Goal: Communication & Community: Answer question/provide support

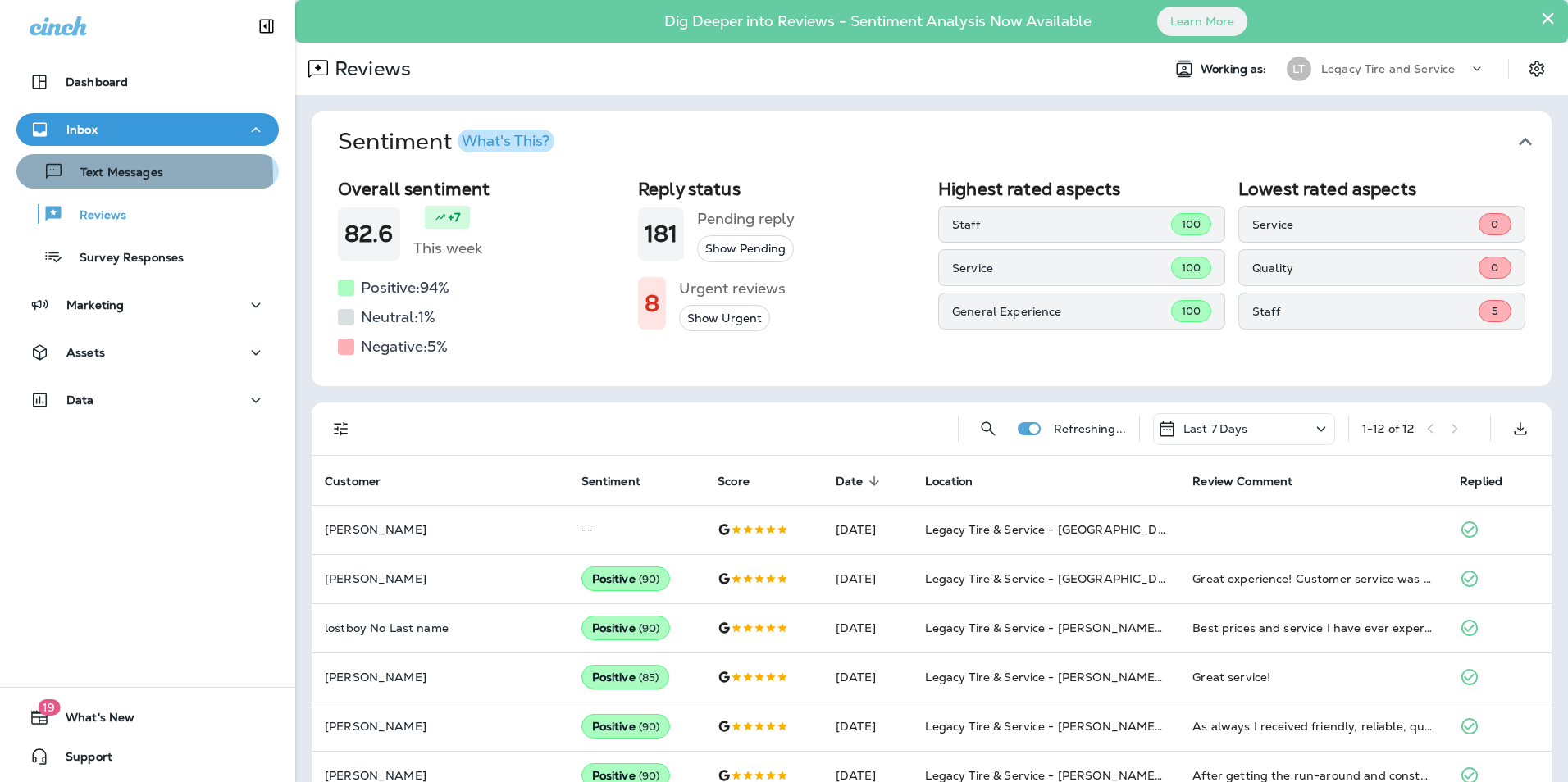
click at [83, 178] on p "Text Messages" at bounding box center [114, 174] width 100 height 16
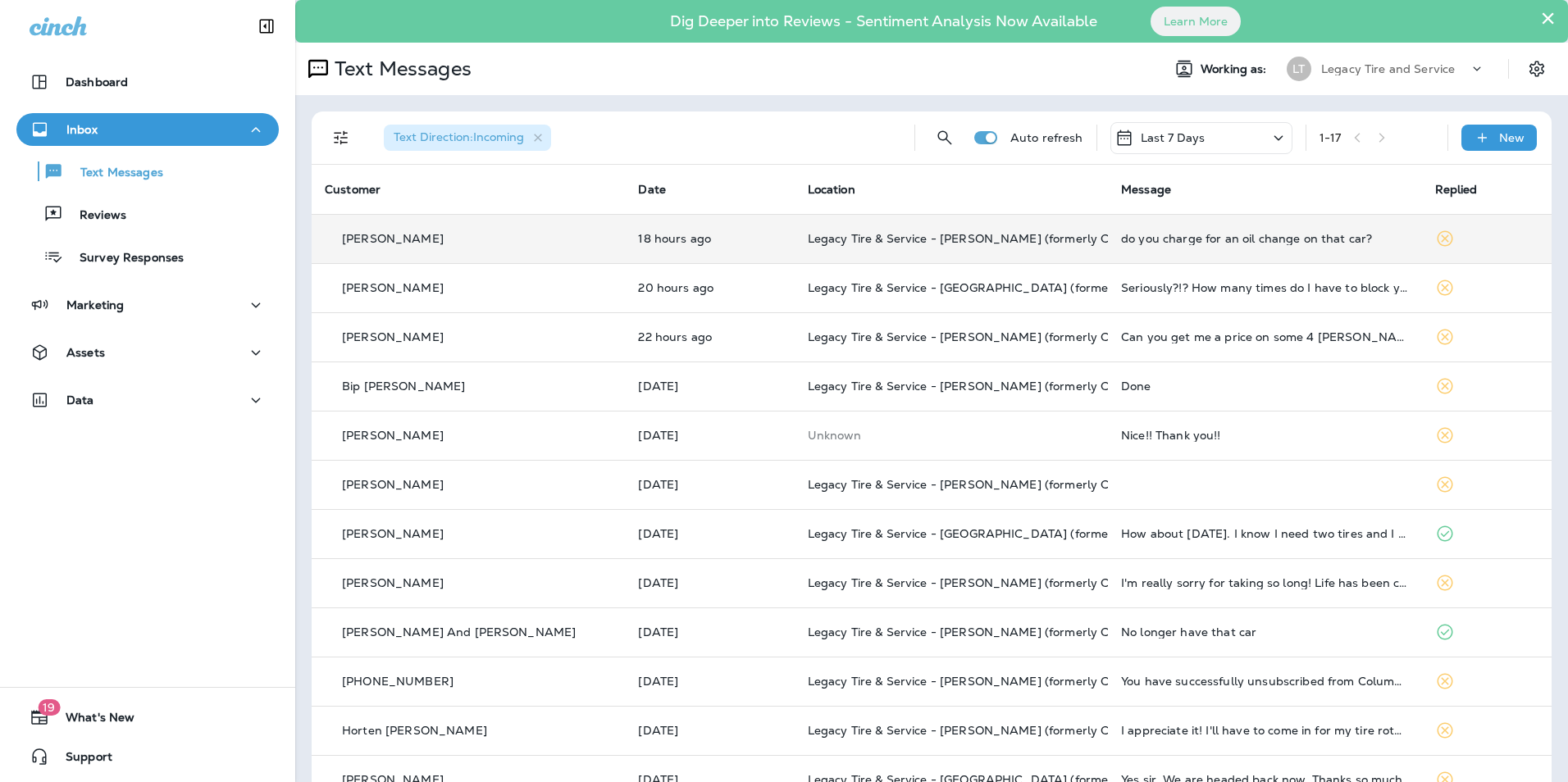
click at [511, 245] on div "[PERSON_NAME]" at bounding box center [469, 239] width 287 height 18
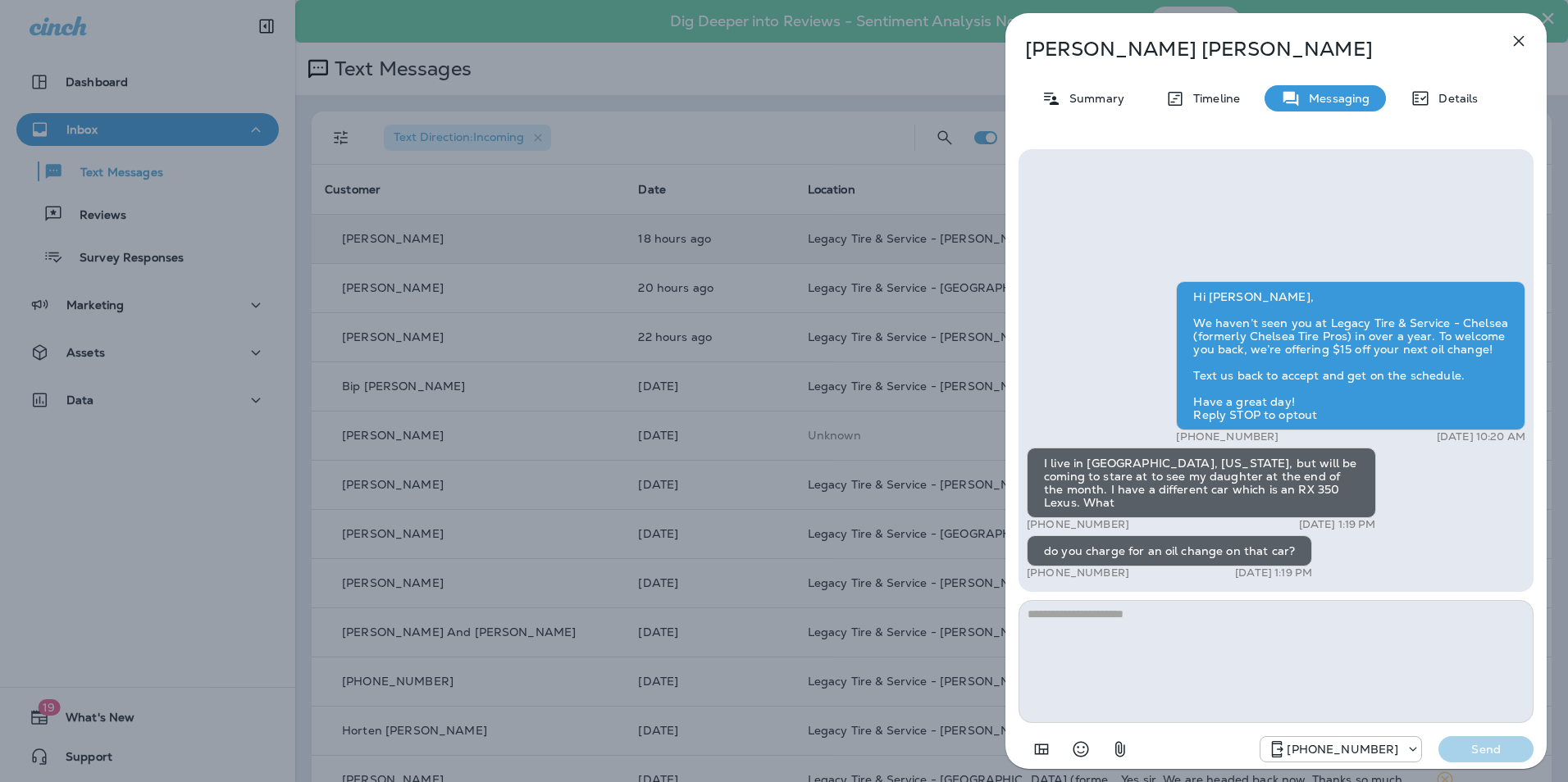
click at [1074, 613] on textarea at bounding box center [1276, 662] width 516 height 123
type textarea "**********"
click at [1472, 752] on p "Send" at bounding box center [1486, 749] width 69 height 15
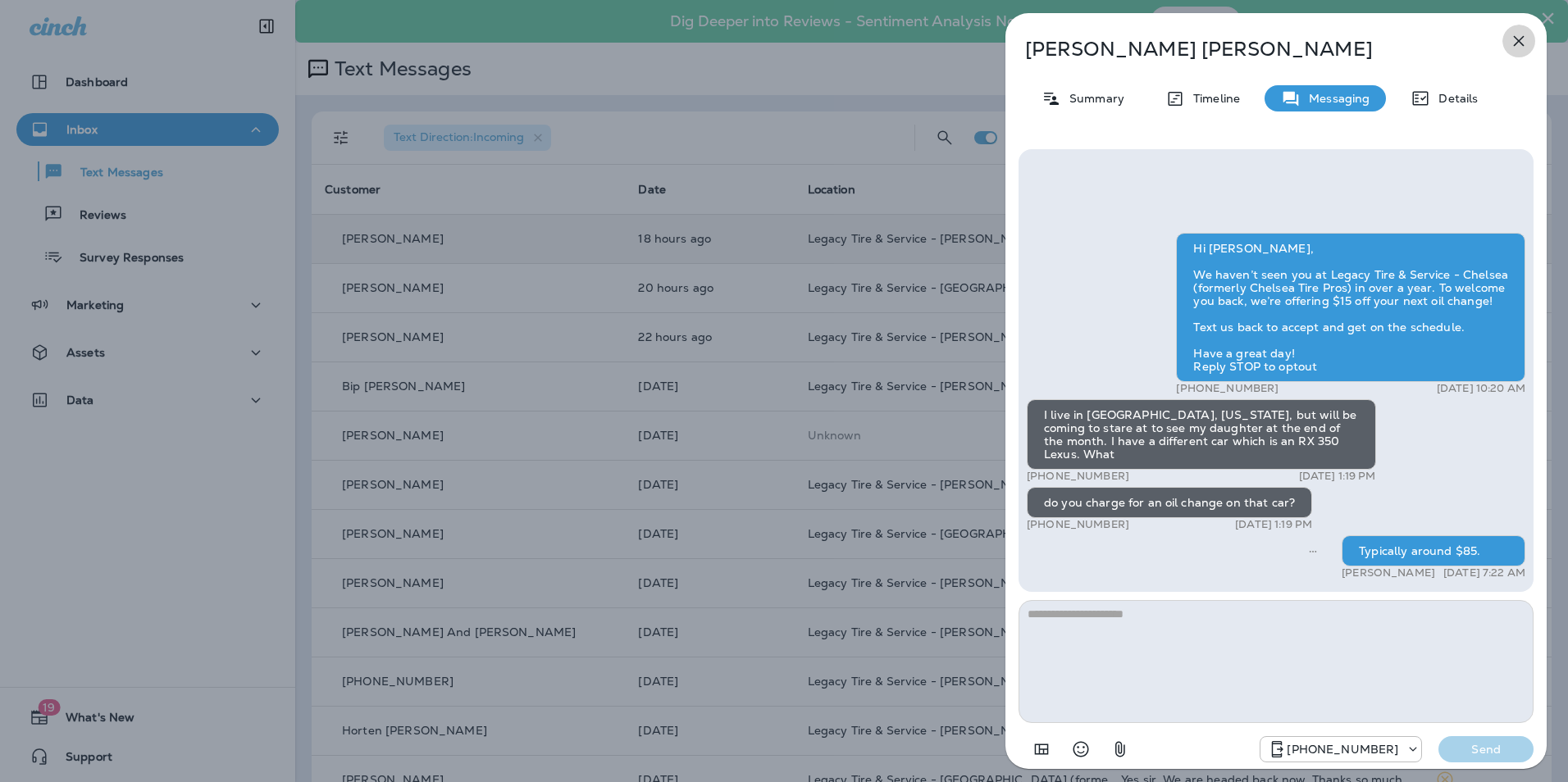
click at [1515, 42] on icon "button" at bounding box center [1519, 41] width 20 height 20
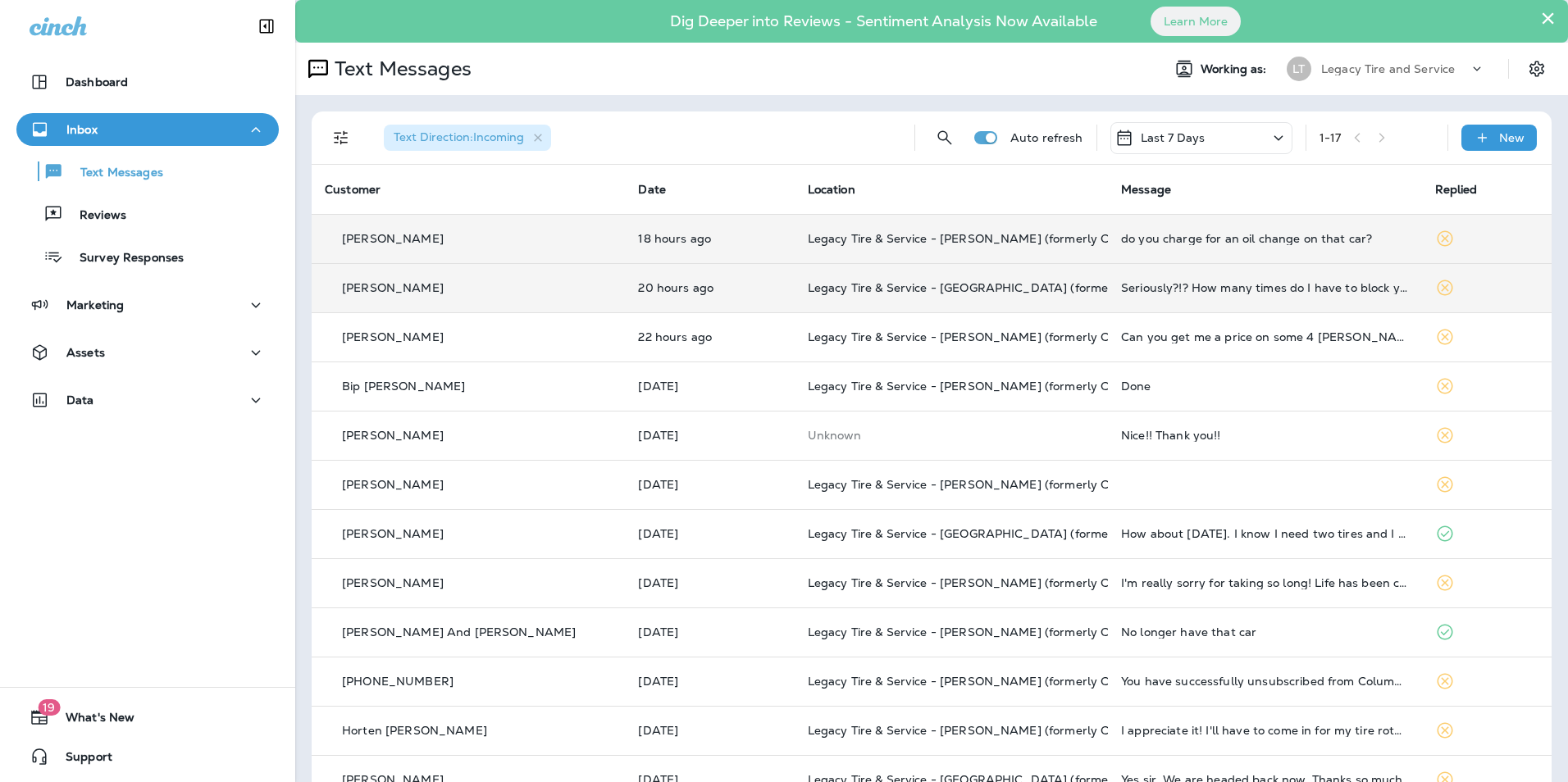
click at [795, 289] on td "Legacy Tire & Service - [GEOGRAPHIC_DATA] (formerly Magic City Tire & Service)" at bounding box center [951, 288] width 313 height 49
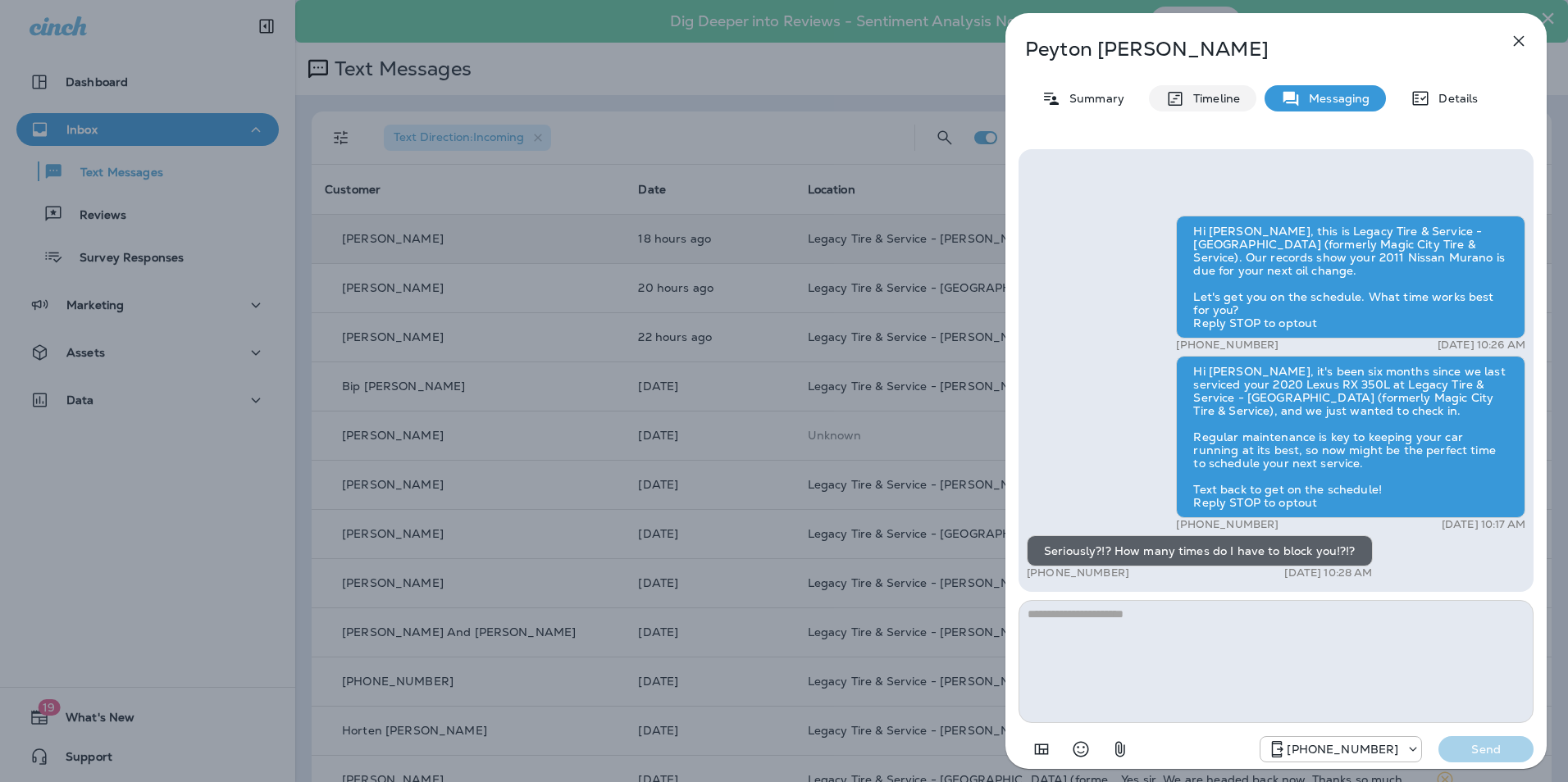
click at [1224, 99] on p "Timeline" at bounding box center [1213, 98] width 55 height 13
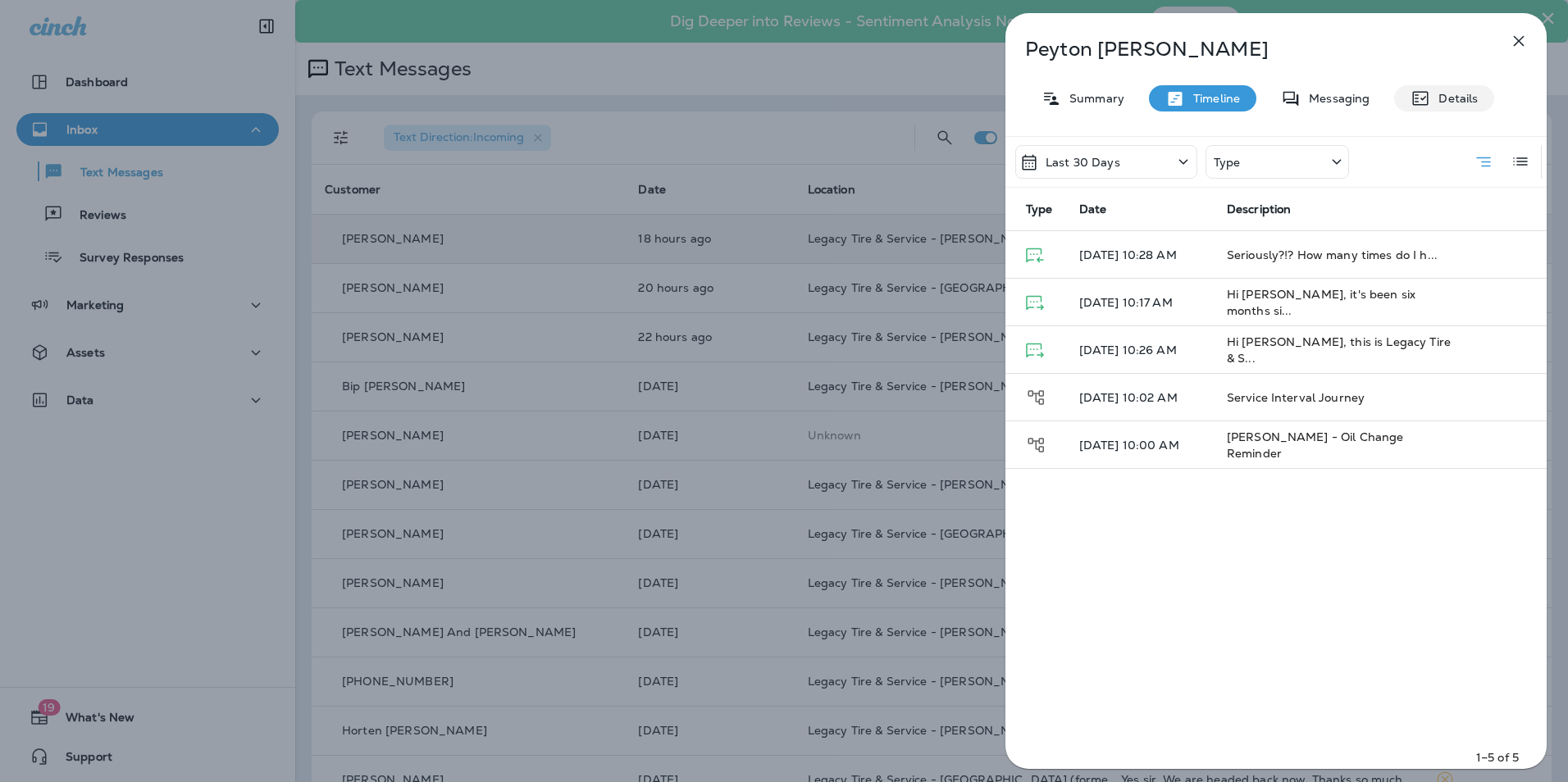
click at [1465, 104] on p "Details" at bounding box center [1454, 98] width 48 height 13
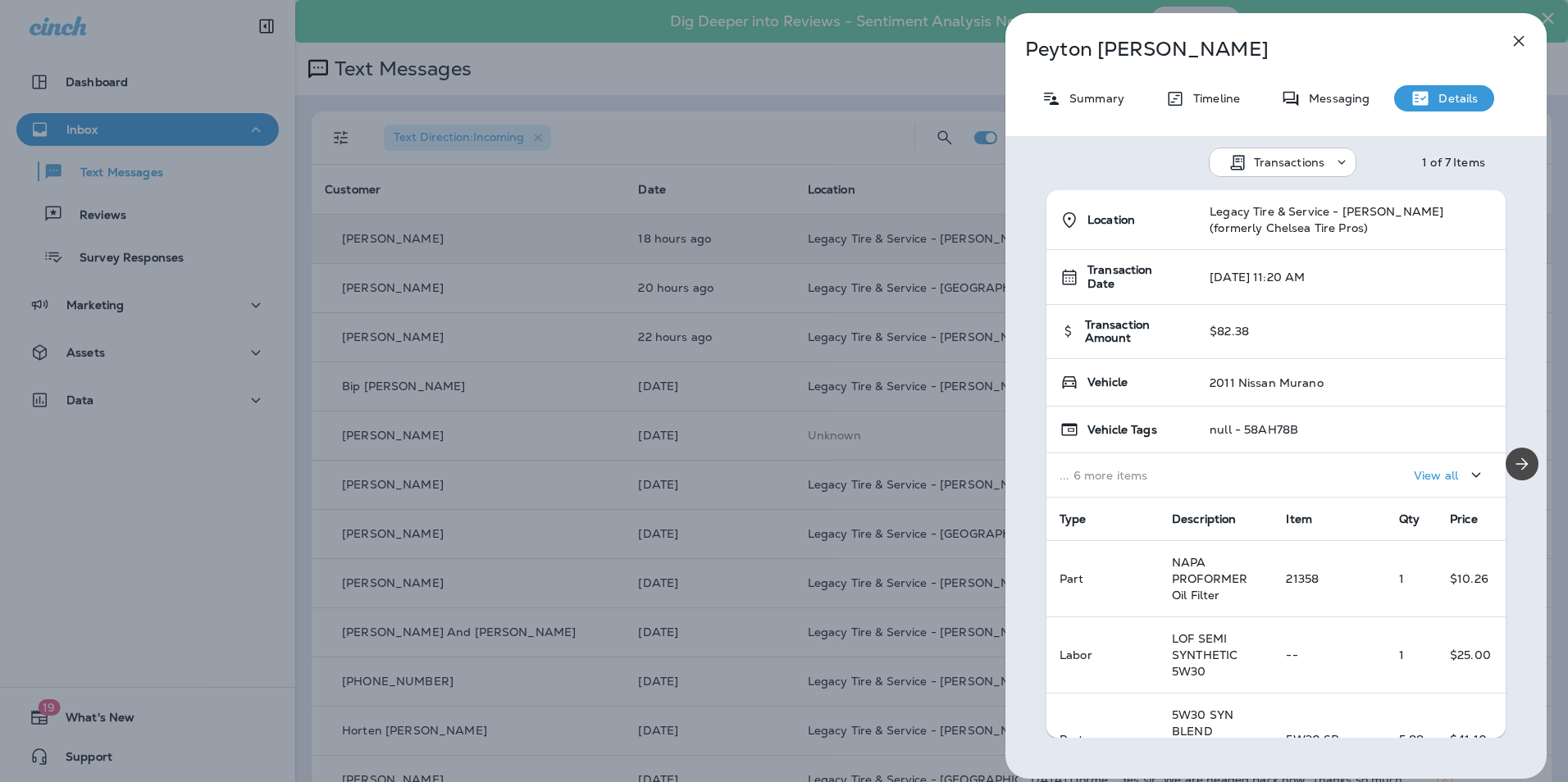
click at [1525, 45] on icon "button" at bounding box center [1519, 41] width 20 height 20
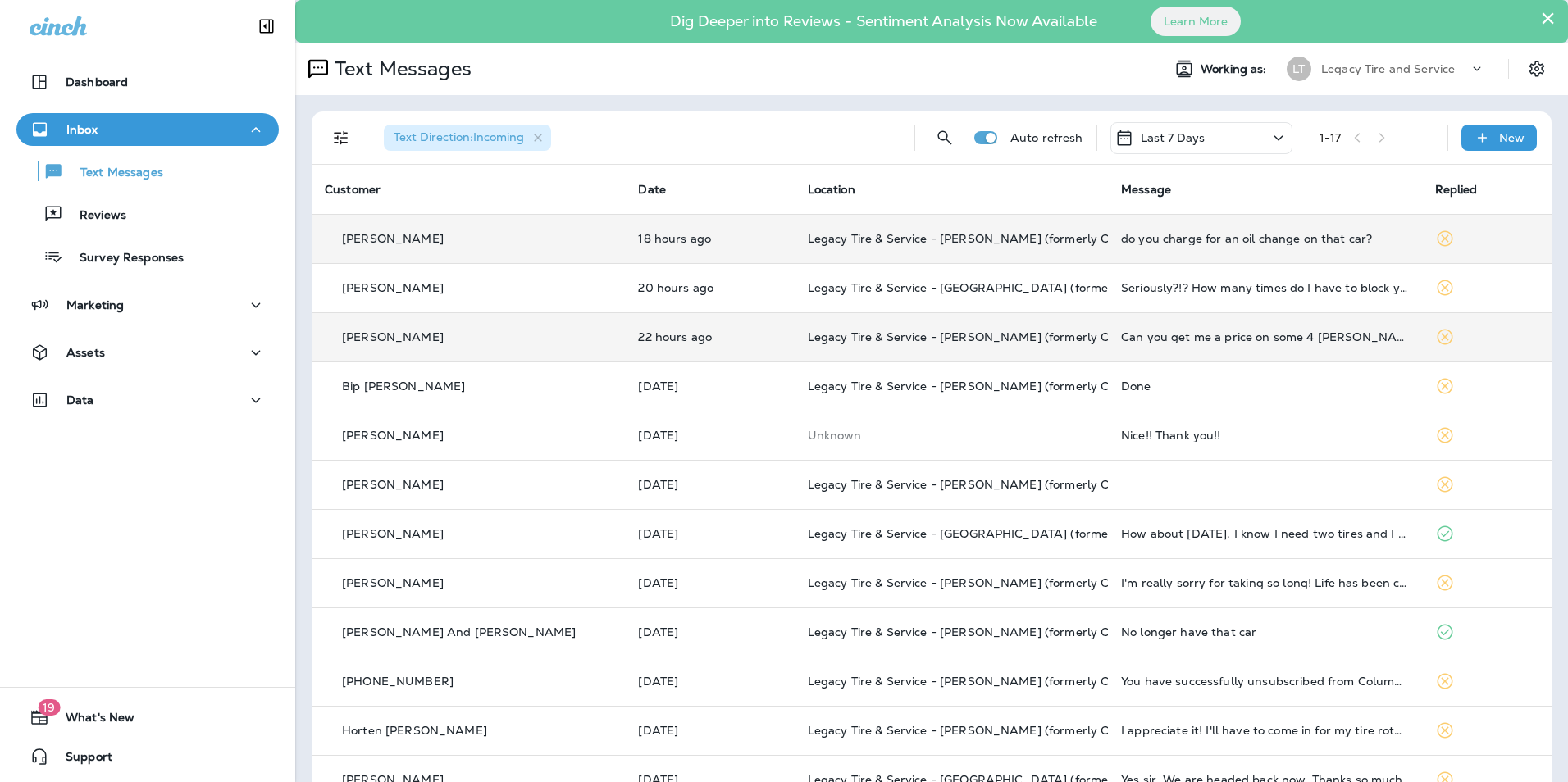
click at [703, 325] on td "22 hours ago" at bounding box center [709, 337] width 169 height 49
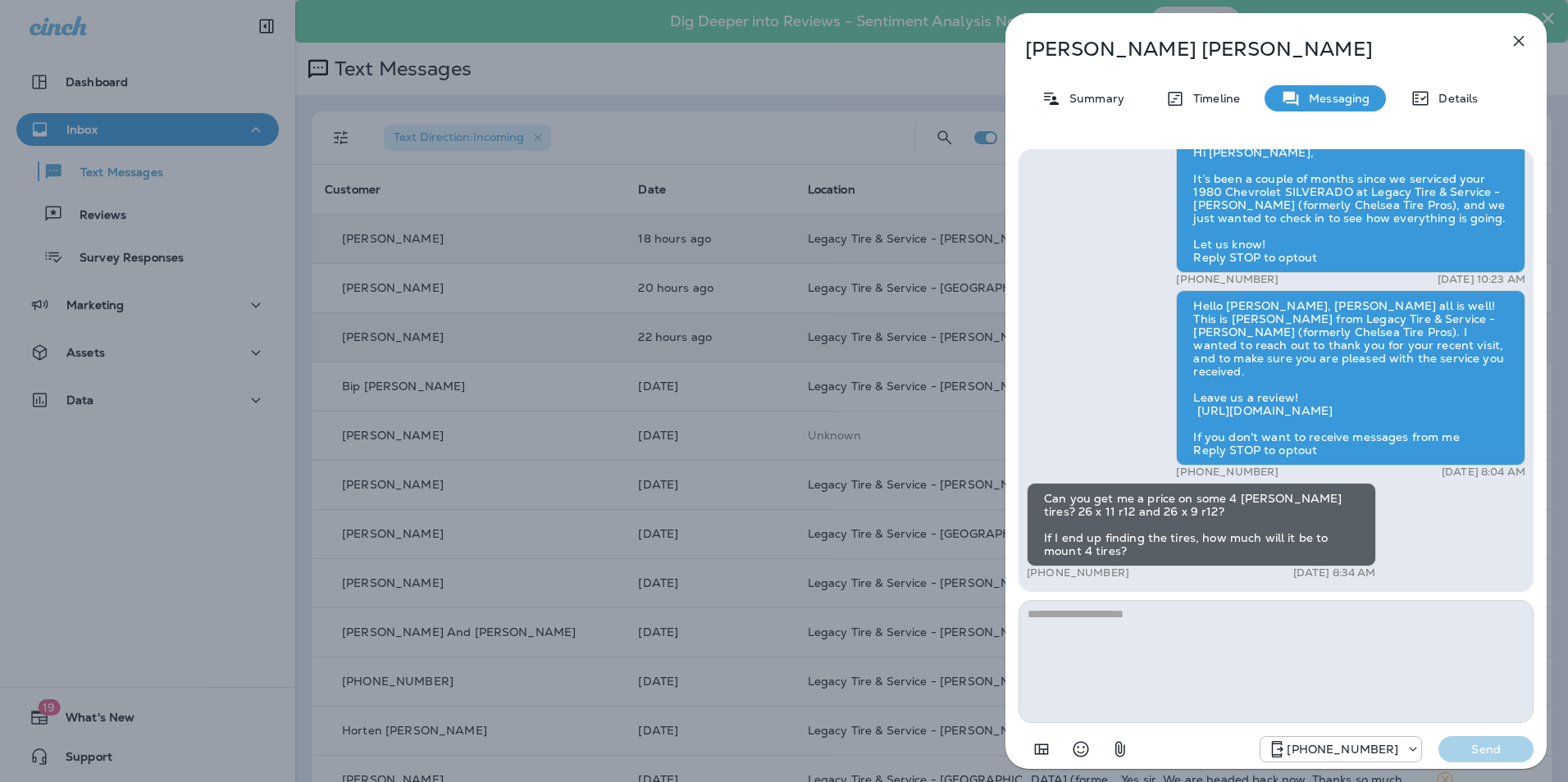
click at [703, 325] on div "[PERSON_NAME] Summary Timeline Messaging Details Hi [PERSON_NAME], It’s been a …" at bounding box center [784, 391] width 1568 height 782
